Goal: Task Accomplishment & Management: Use online tool/utility

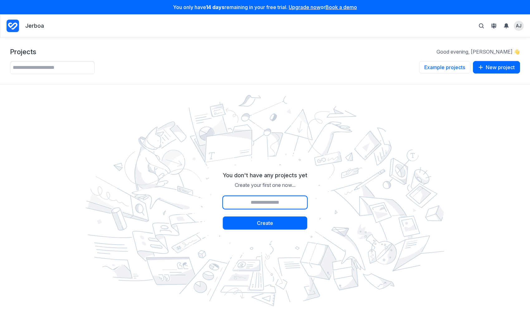
click at [255, 205] on input "Project name" at bounding box center [265, 202] width 85 height 13
type input "********"
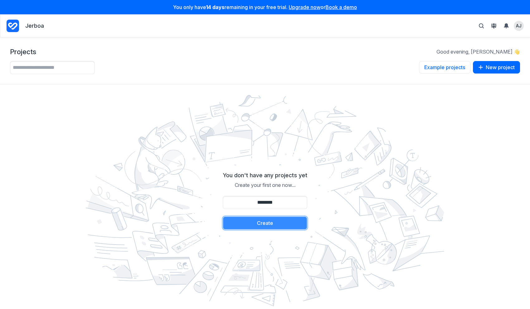
click at [263, 225] on button "Create" at bounding box center [265, 223] width 85 height 13
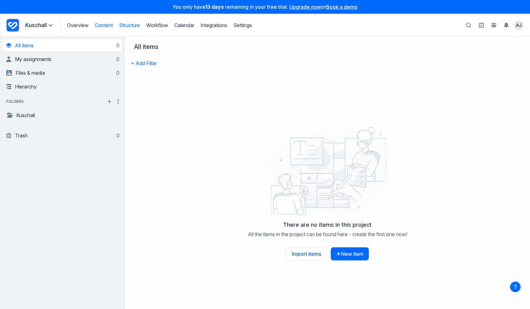
click at [131, 24] on link "Structure" at bounding box center [129, 25] width 21 height 6
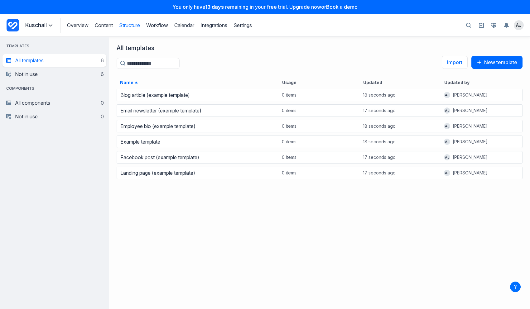
scroll to position [221, 421]
click at [482, 62] on span "button" at bounding box center [480, 62] width 7 height 5
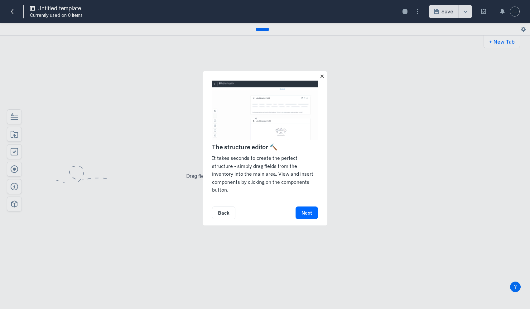
click at [322, 80] on link "×" at bounding box center [322, 76] width 7 height 10
